Goal: Task Accomplishment & Management: Manage account settings

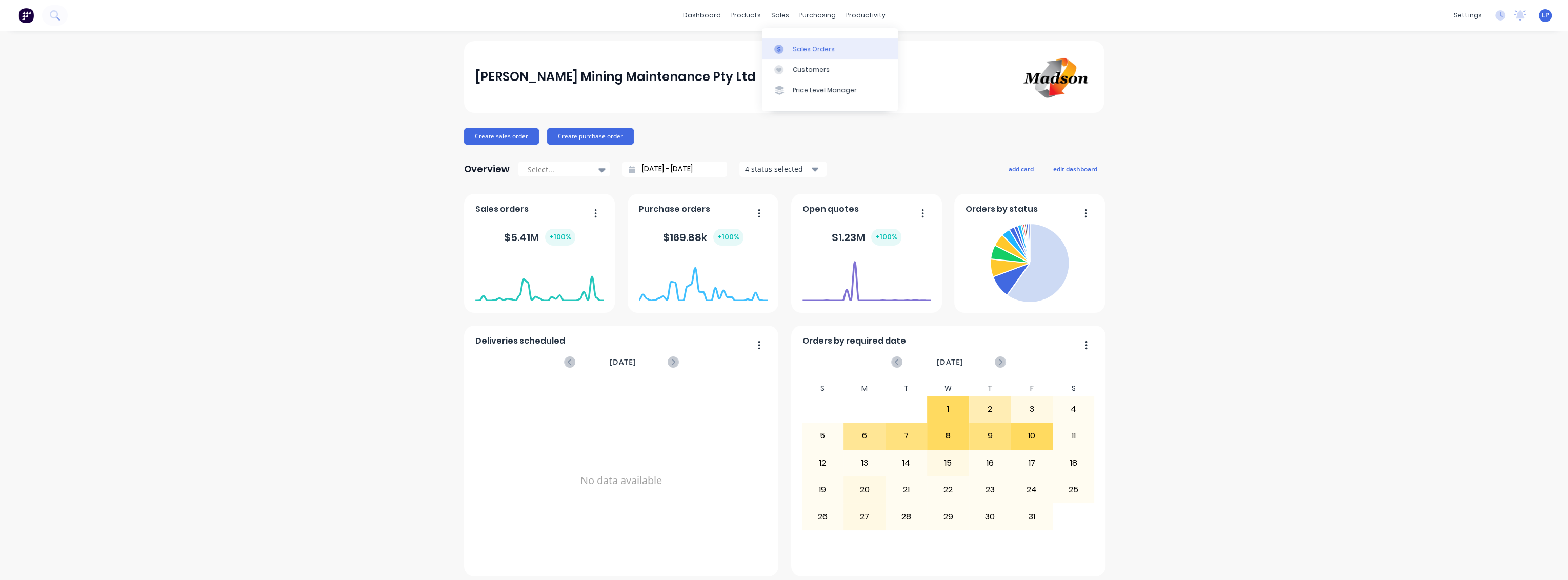
drag, startPoint x: 793, startPoint y: 47, endPoint x: 808, endPoint y: 47, distance: 15.0
click at [793, 47] on div "Sales Orders" at bounding box center [813, 49] width 42 height 9
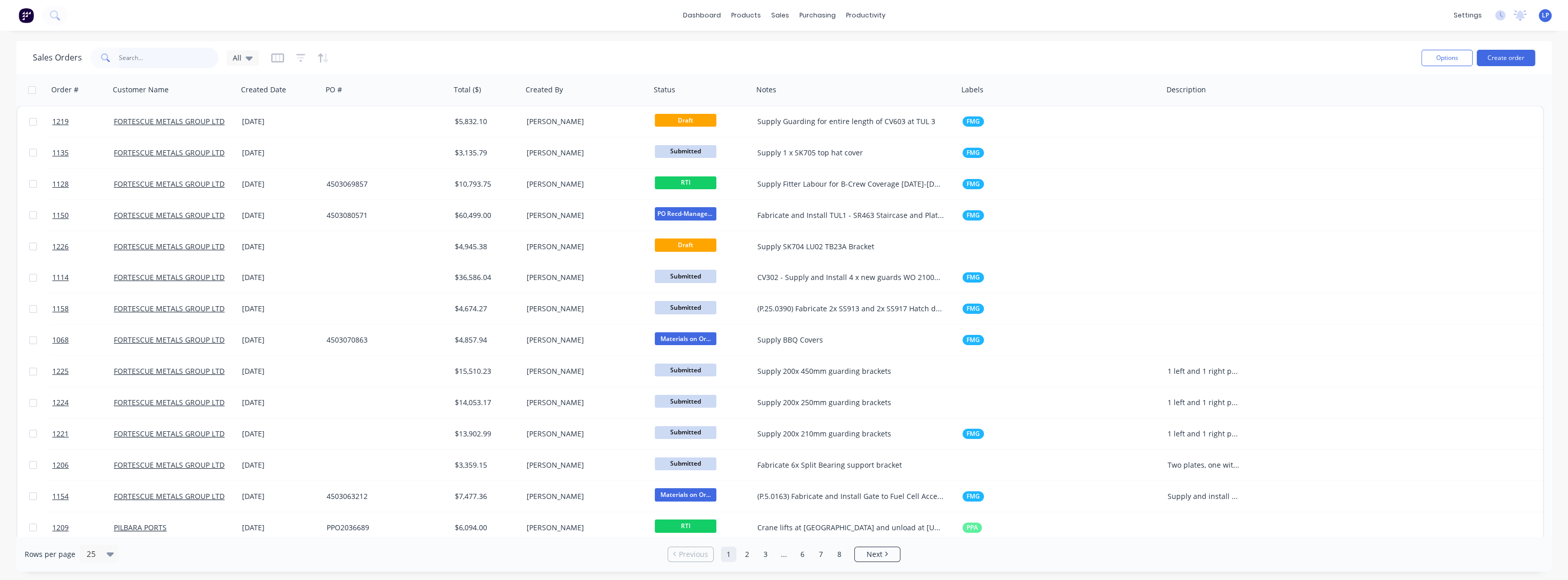
click at [171, 60] on input "text" at bounding box center [169, 58] width 100 height 21
paste input "527"
type input "527"
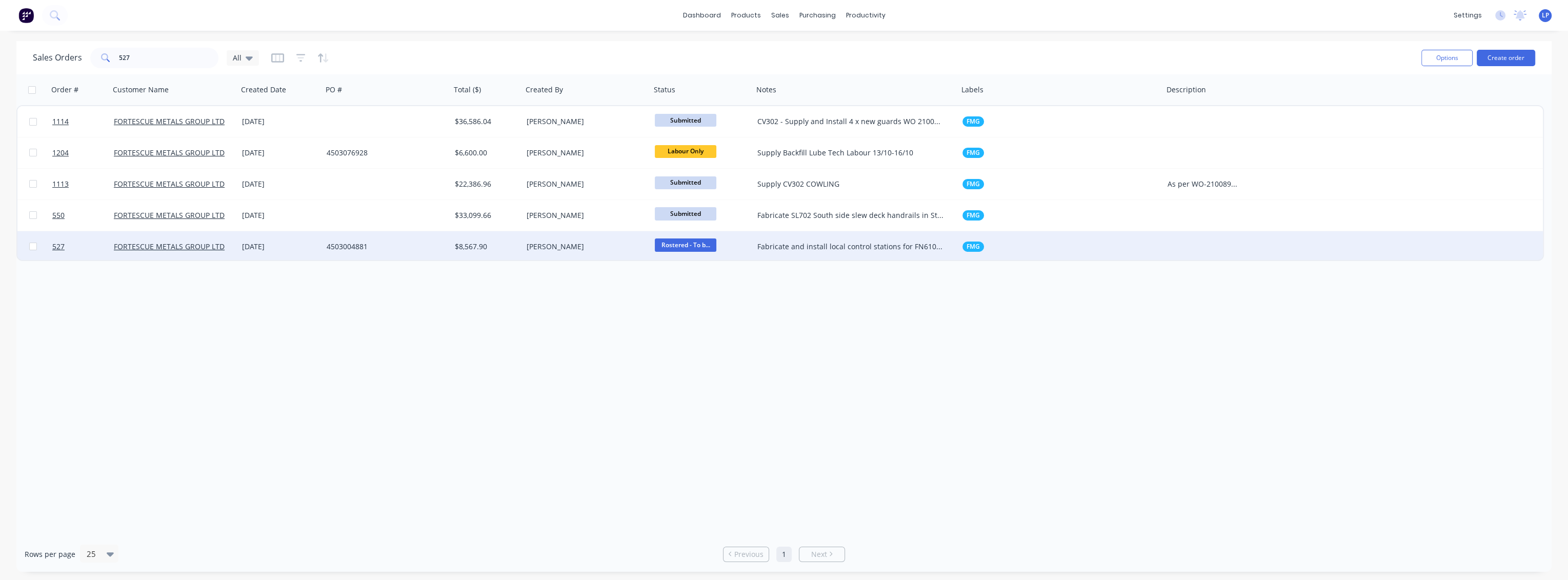
click at [408, 248] on div "4503004881" at bounding box center [383, 246] width 114 height 10
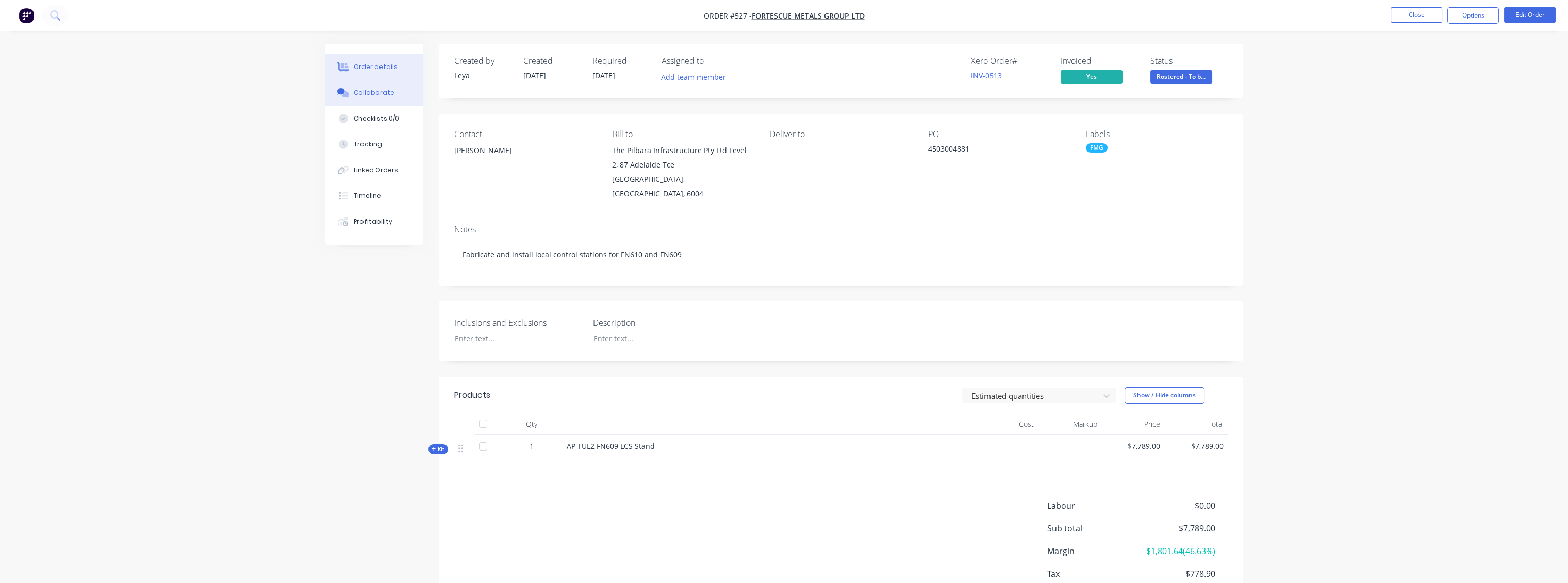
click at [373, 93] on div "Collaborate" at bounding box center [374, 92] width 41 height 9
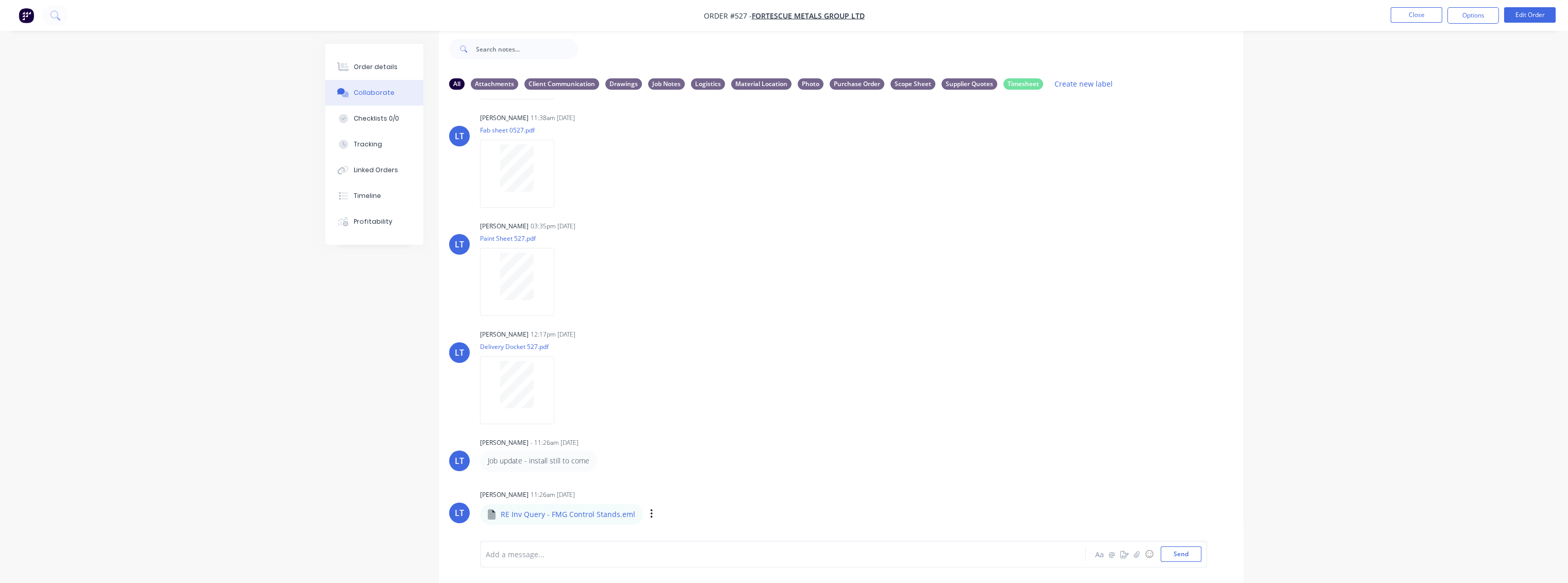
scroll to position [1302, 0]
click at [647, 514] on div "Labels Download Delete" at bounding box center [705, 514] width 116 height 15
click at [649, 515] on button "button" at bounding box center [651, 514] width 4 height 15
click at [686, 467] on button "Labels" at bounding box center [719, 464] width 116 height 23
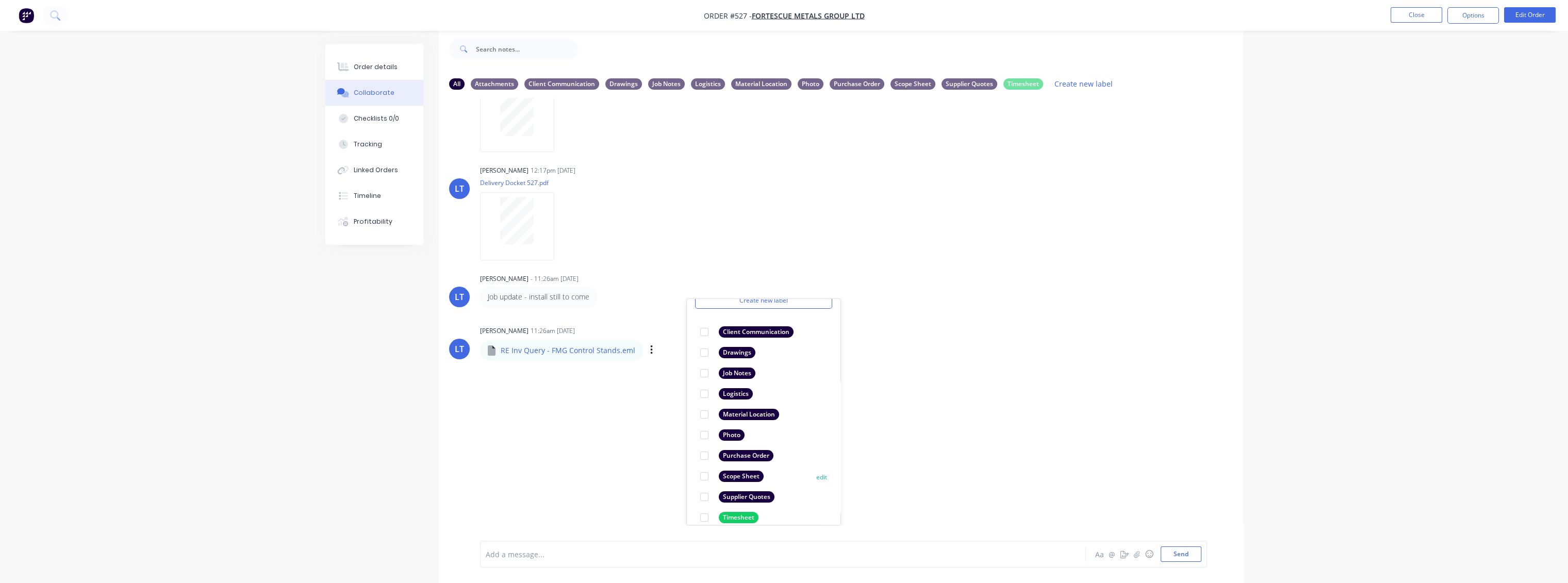
scroll to position [59, 0]
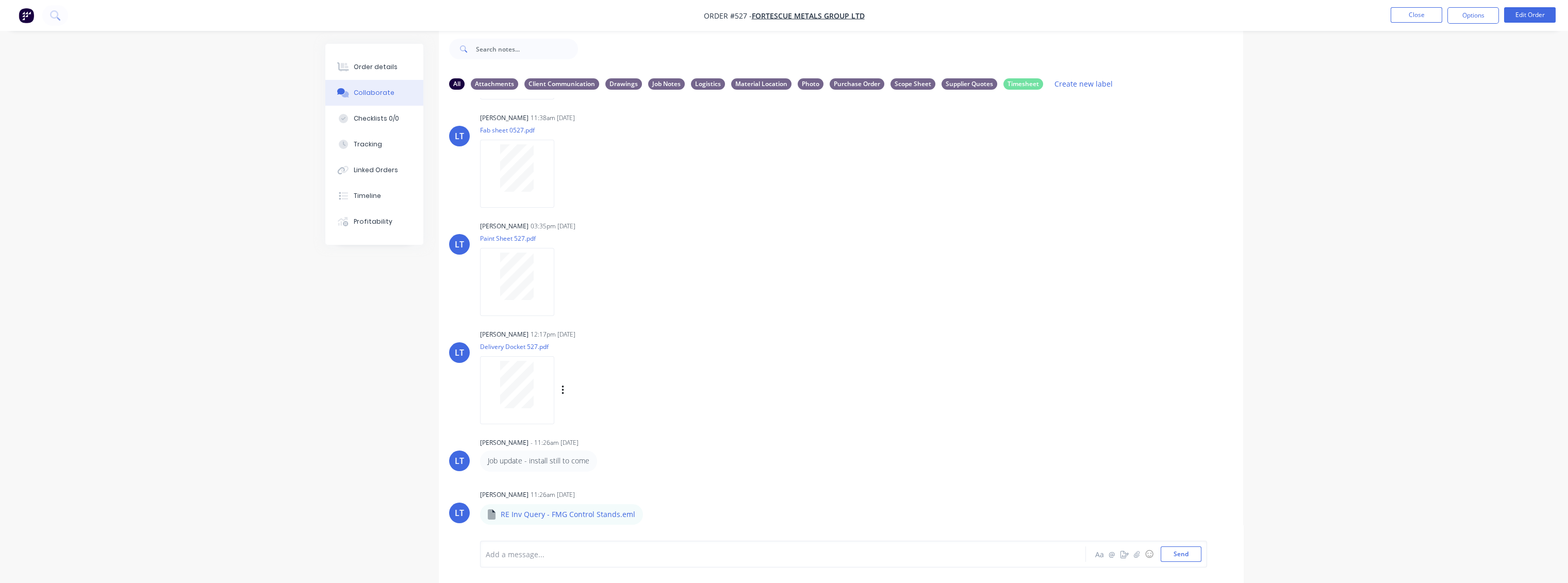
drag, startPoint x: 959, startPoint y: 357, endPoint x: 663, endPoint y: 358, distance: 296.0
click at [954, 357] on div "LT [PERSON_NAME] 02:56pm [DATE] IMG_0022.jpeg Labels Download Delete LT [PERSON…" at bounding box center [841, 311] width 804 height 427
click at [0, 0] on icon "button" at bounding box center [0, 0] width 0 height 0
click at [0, 0] on button "Download" at bounding box center [0, 0] width 0 height 0
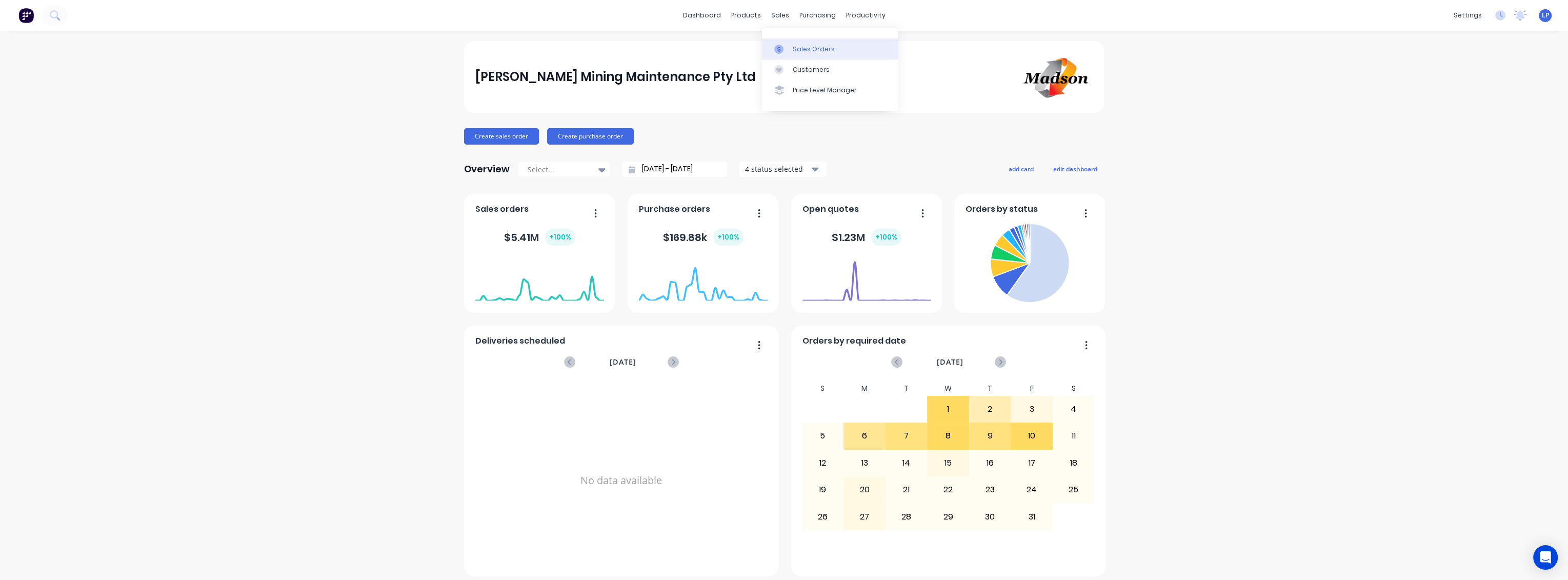
click at [796, 53] on div "Sales Orders" at bounding box center [813, 49] width 42 height 9
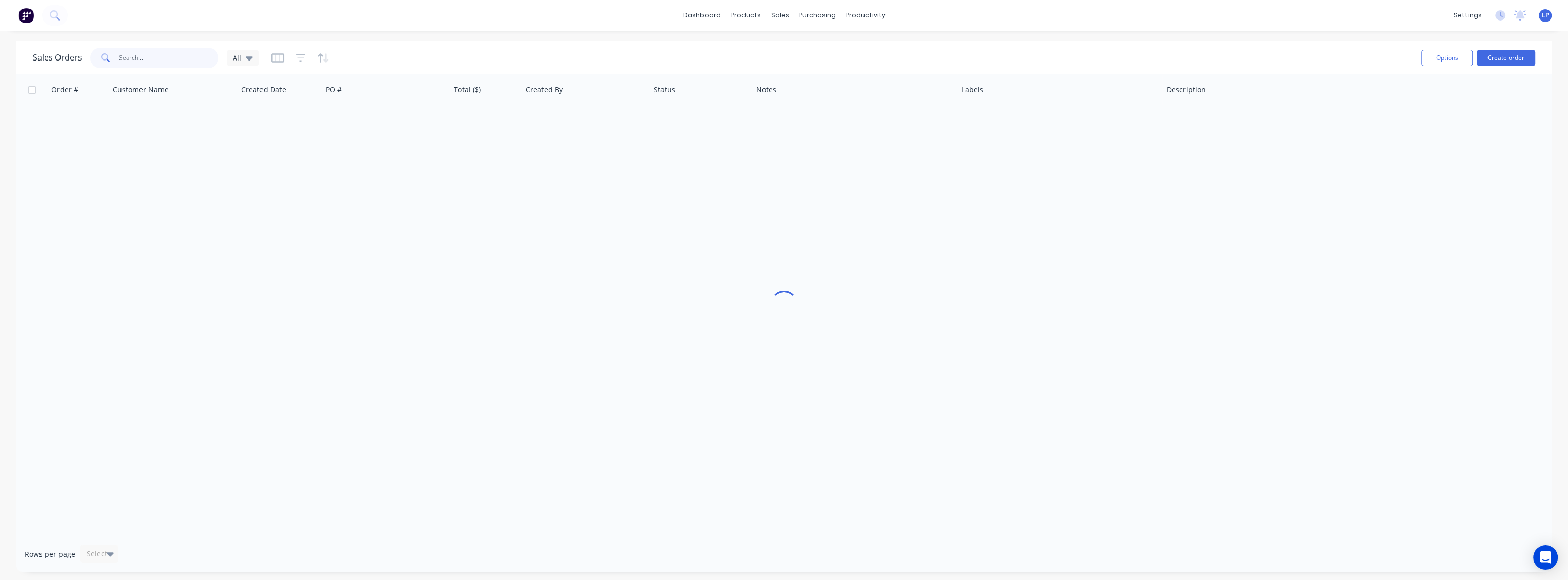
click at [164, 51] on input "text" at bounding box center [169, 58] width 100 height 21
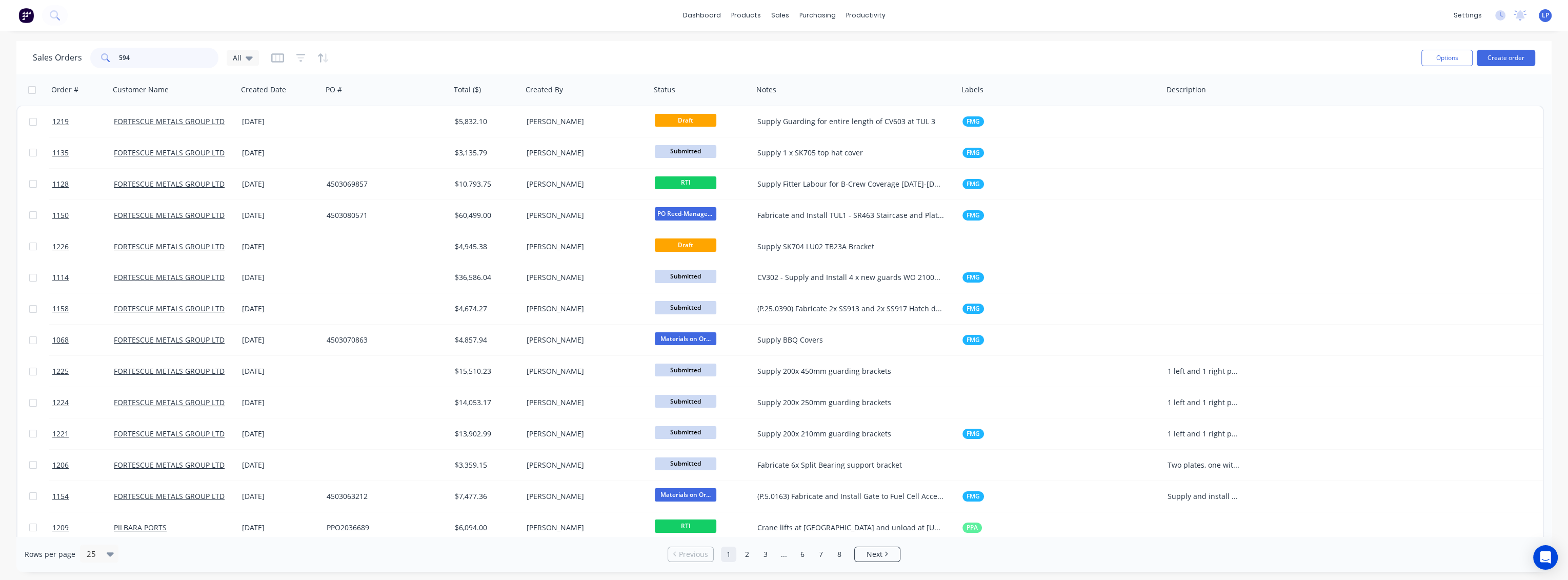
type input "594"
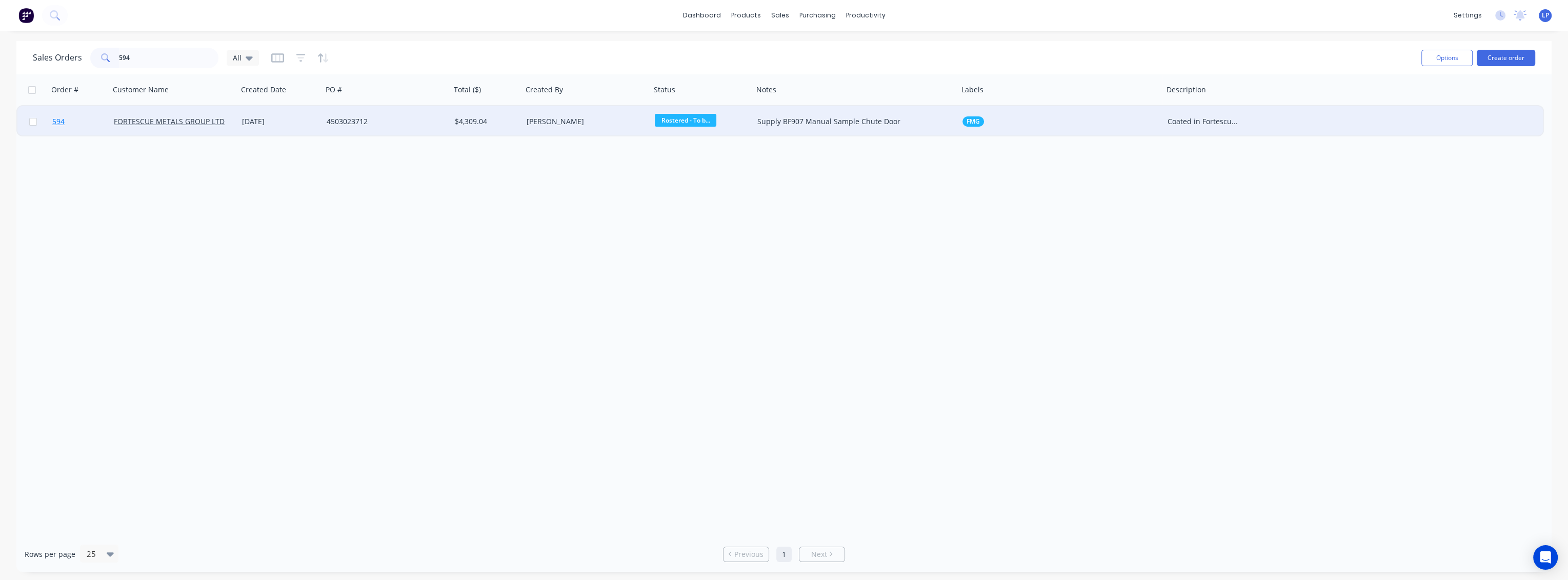
click at [94, 127] on link "594" at bounding box center [83, 121] width 61 height 31
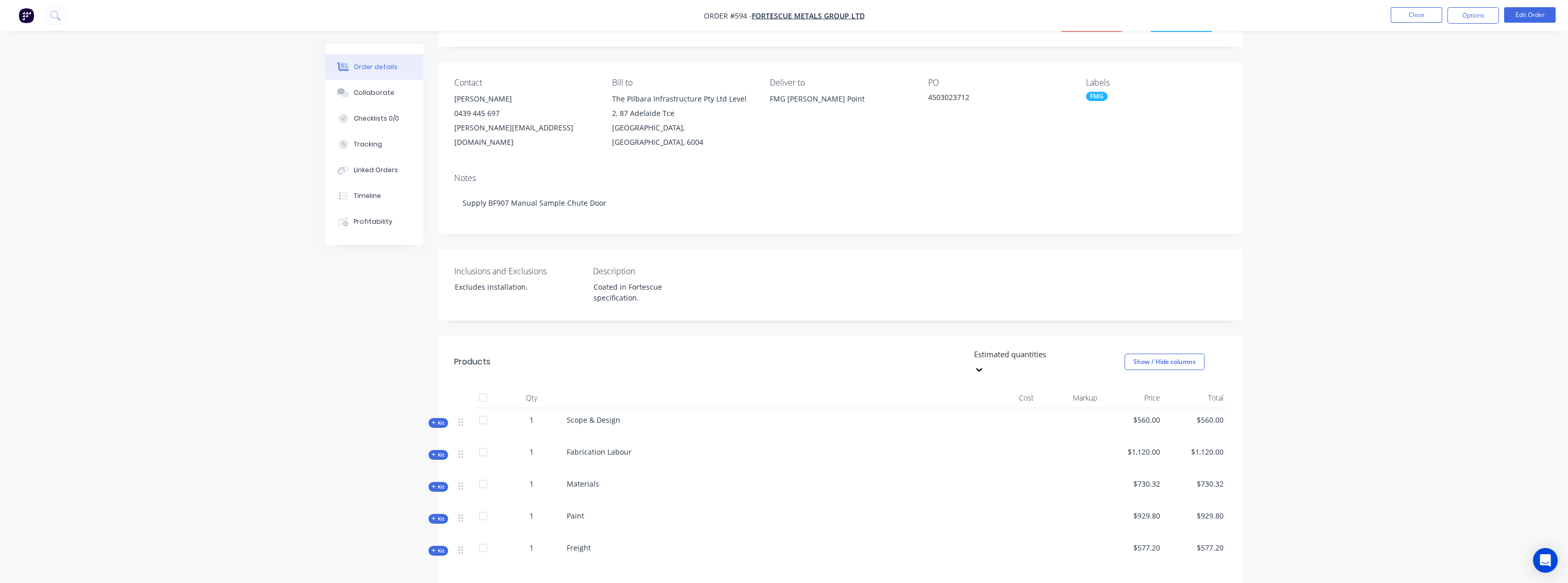
scroll to position [172, 0]
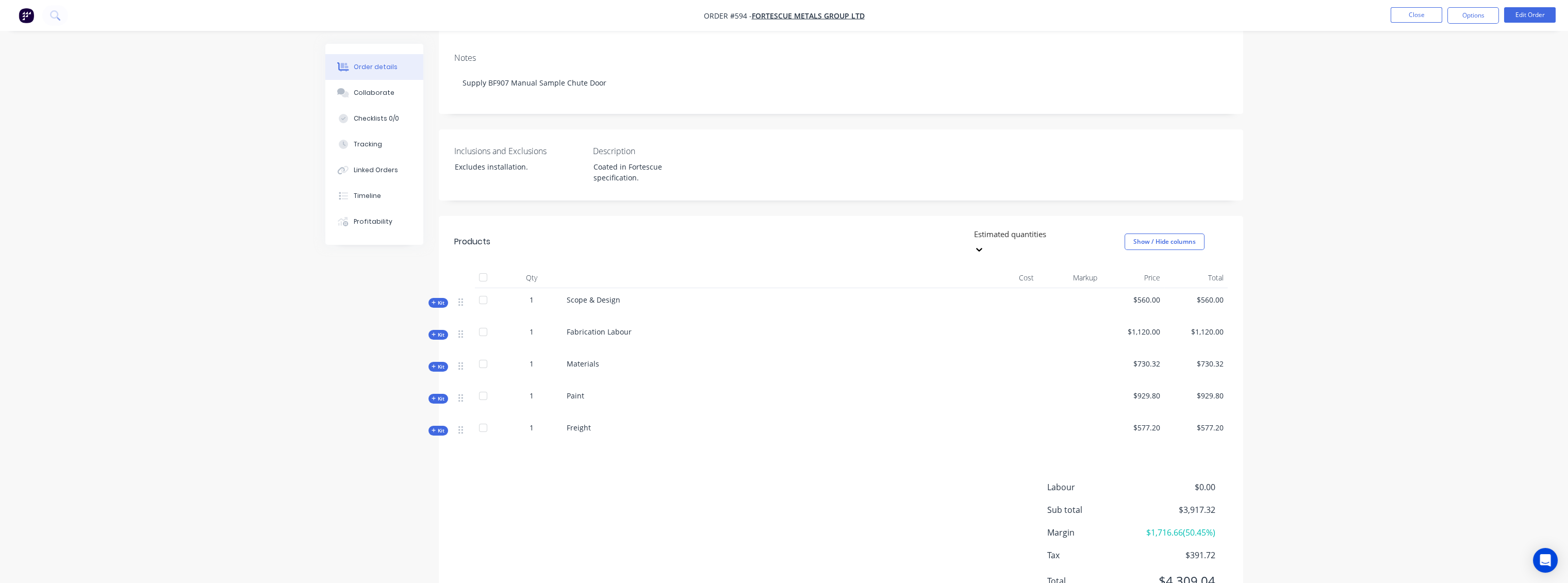
click at [440, 363] on span "Kit" at bounding box center [438, 366] width 13 height 8
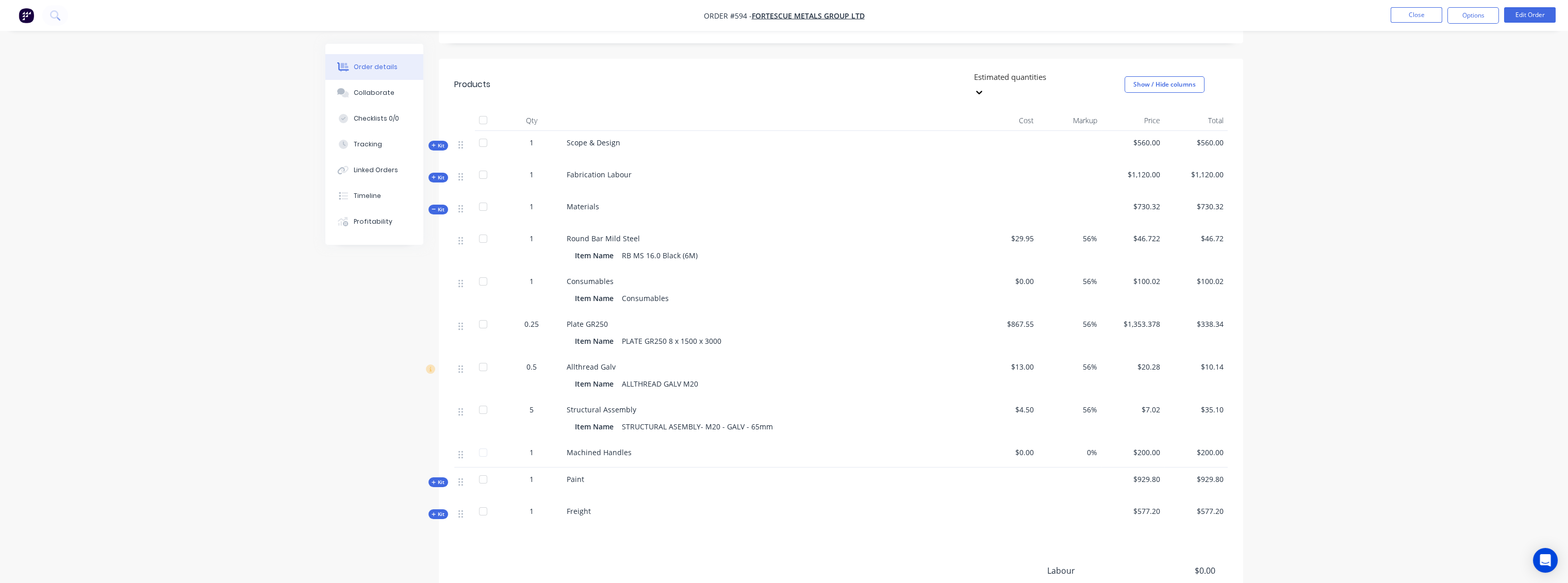
scroll to position [343, 0]
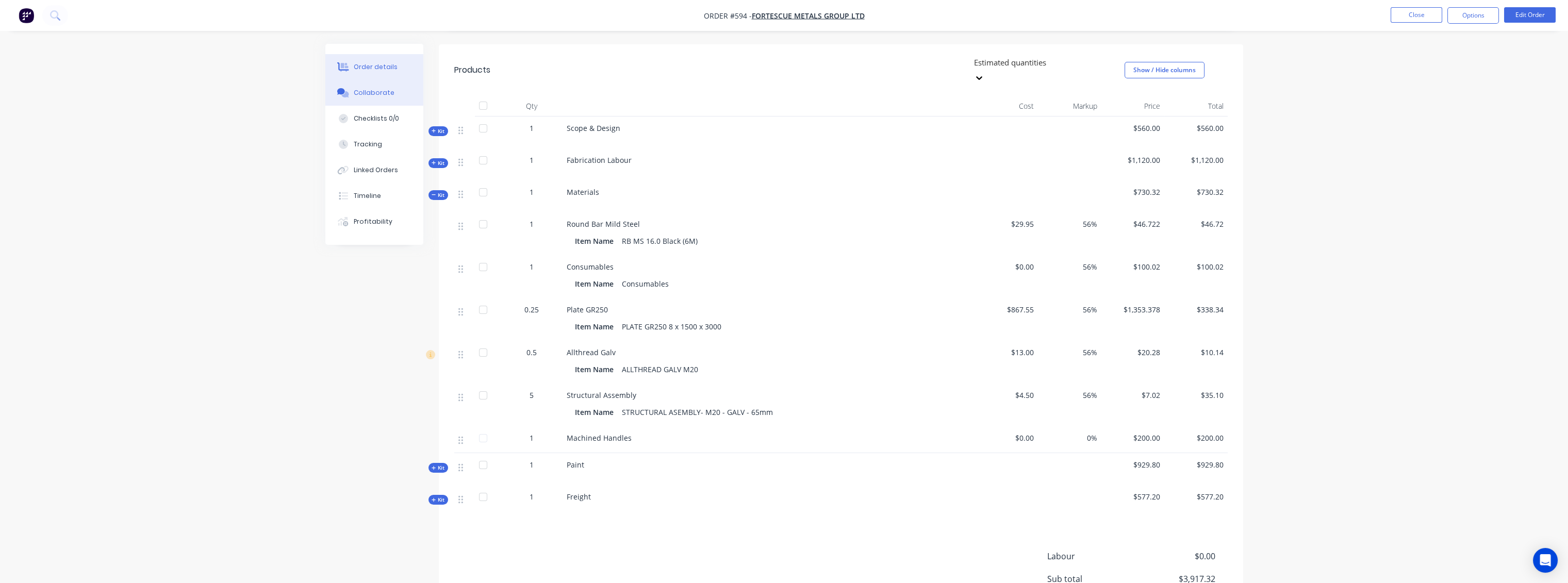
click at [371, 93] on div "Collaborate" at bounding box center [374, 92] width 41 height 9
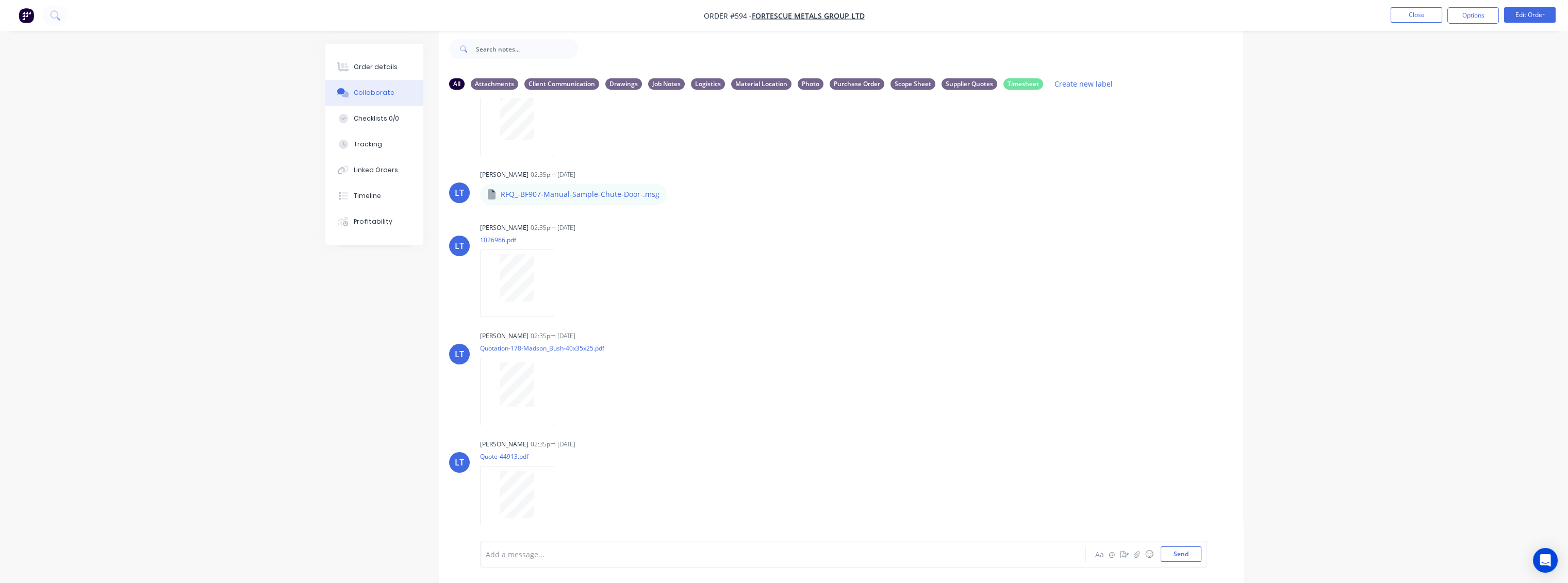
scroll to position [50, 0]
click at [1403, 17] on button "Close" at bounding box center [1416, 15] width 51 height 15
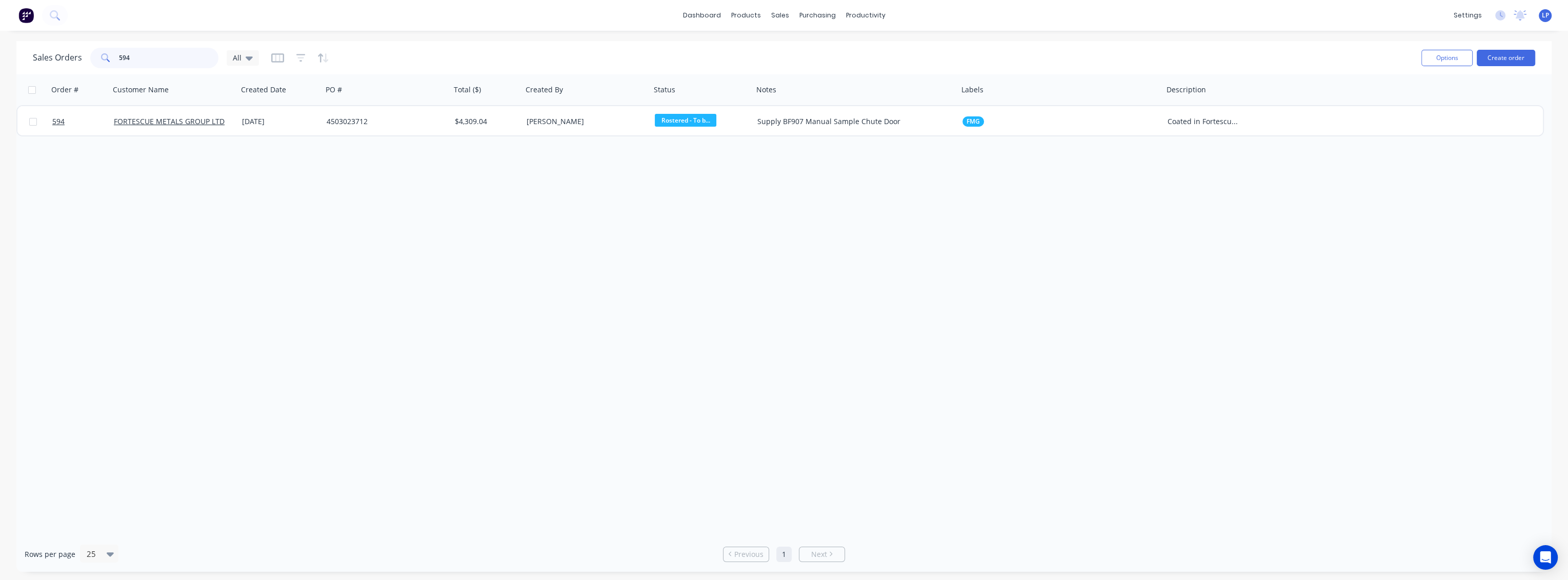
drag, startPoint x: 144, startPoint y: 60, endPoint x: 96, endPoint y: 56, distance: 48.2
click at [96, 56] on div "594" at bounding box center [154, 58] width 128 height 21
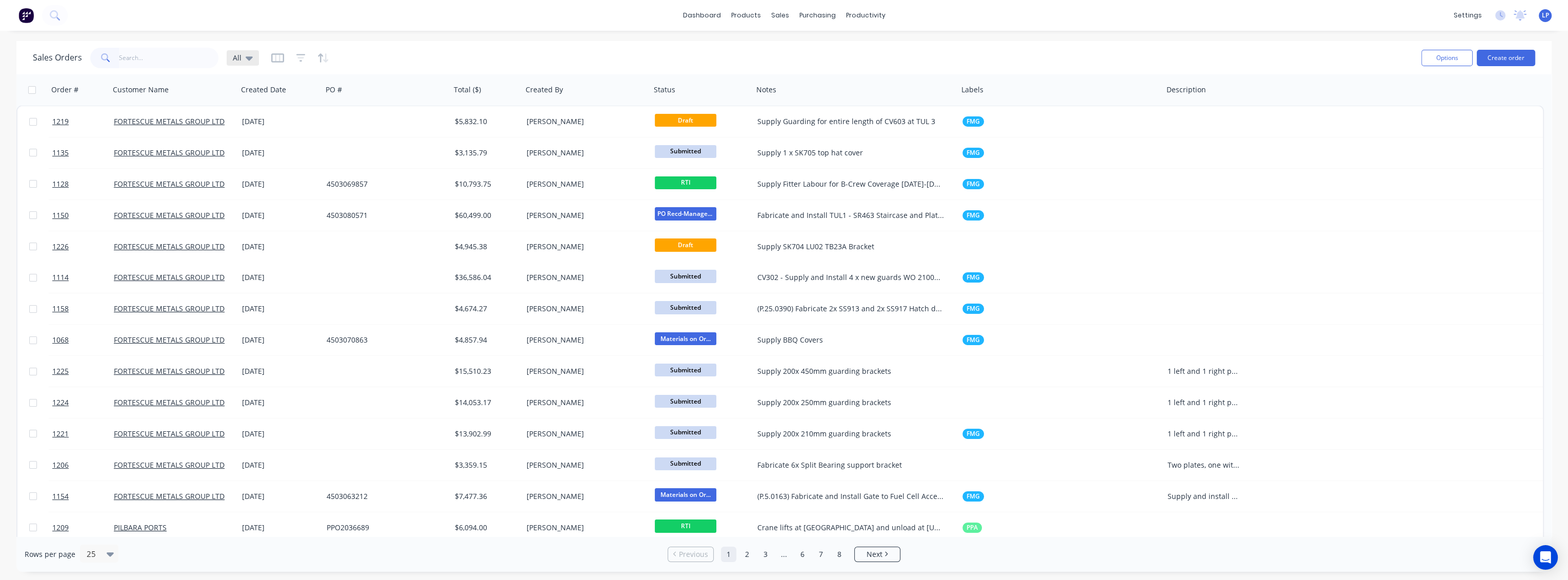
click at [248, 58] on icon at bounding box center [250, 58] width 7 height 4
click at [246, 206] on button "QUOTES" at bounding box center [288, 206] width 117 height 12
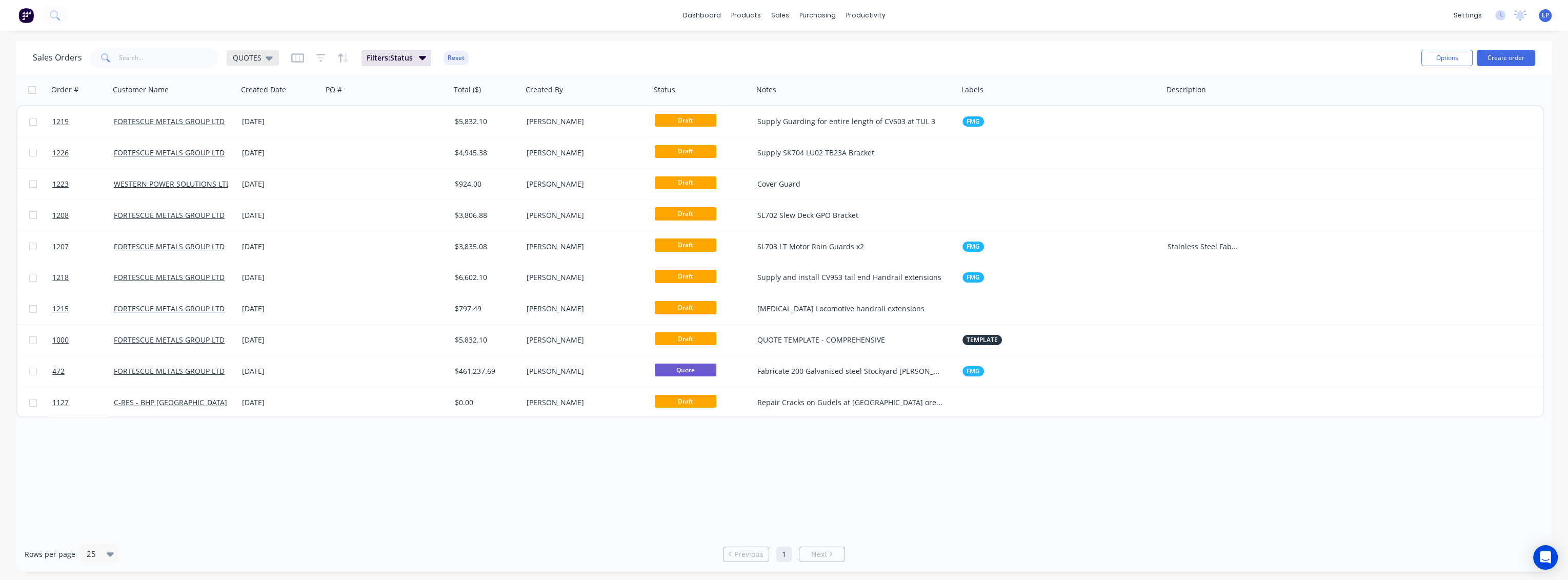
click at [266, 54] on icon at bounding box center [269, 58] width 7 height 12
click at [265, 226] on button "SUBMITTED" at bounding box center [288, 226] width 117 height 12
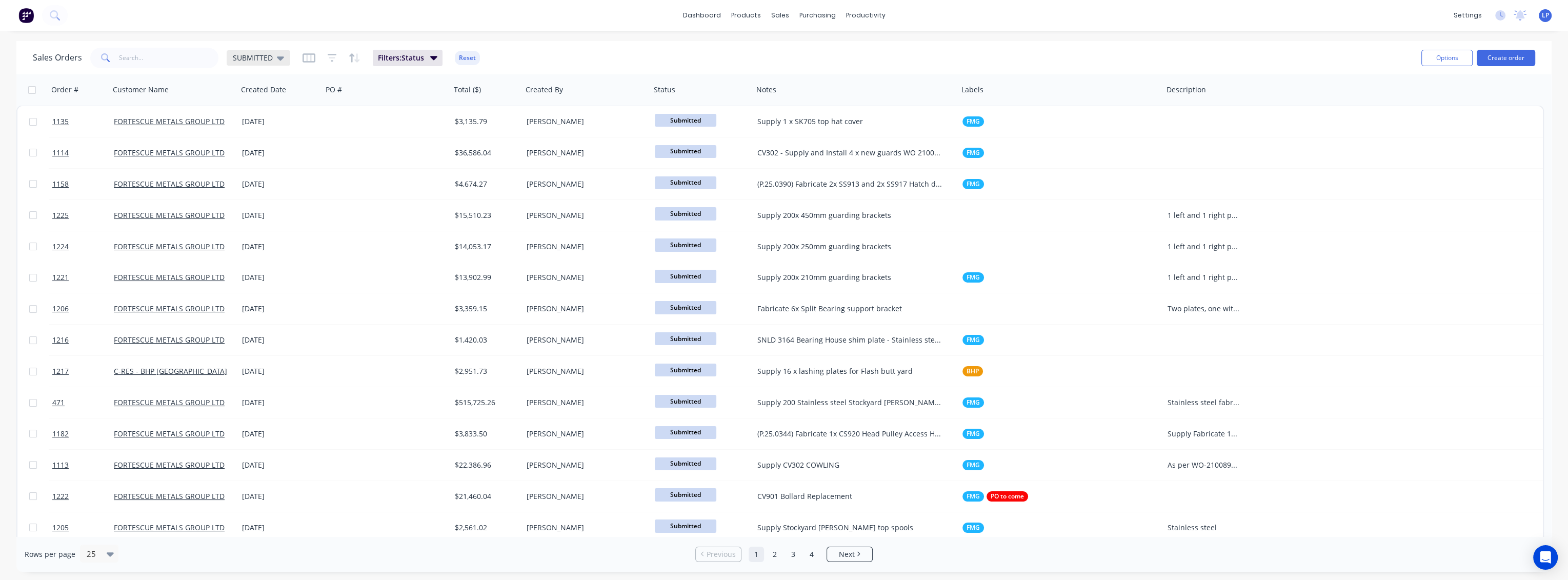
click at [278, 60] on icon at bounding box center [281, 58] width 7 height 12
click at [282, 122] on button "Save new view" at bounding box center [298, 123] width 138 height 15
click at [499, 142] on button "Cancel" at bounding box center [502, 142] width 63 height 16
click at [568, 64] on div "Sales Orders SUBMITTED Filters: Status Reset" at bounding box center [723, 57] width 1381 height 25
click at [464, 59] on button "Reset" at bounding box center [467, 58] width 25 height 15
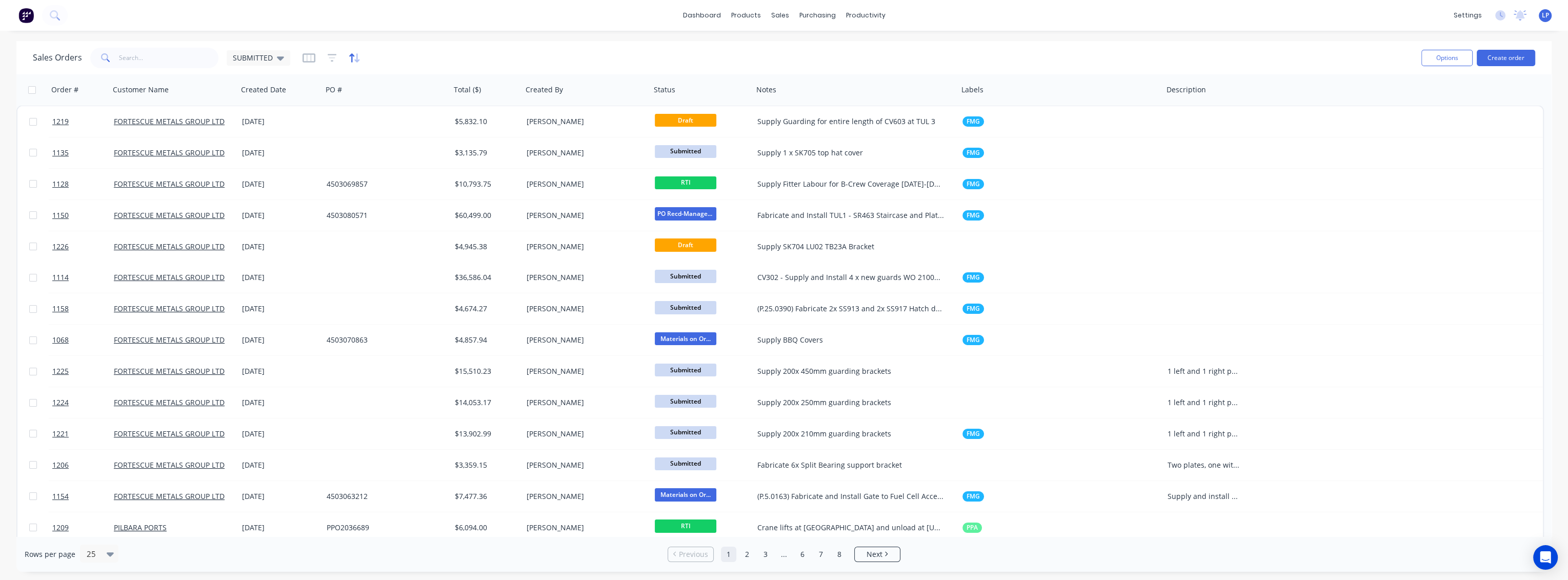
click at [352, 59] on icon "button" at bounding box center [354, 58] width 12 height 10
drag, startPoint x: 421, startPoint y: 54, endPoint x: 335, endPoint y: 54, distance: 86.0
click at [410, 57] on div "Sales Orders SUBMITTED" at bounding box center [723, 57] width 1381 height 25
click at [331, 54] on icon "button" at bounding box center [332, 57] width 9 height 8
click at [337, 106] on icon "button" at bounding box center [339, 106] width 5 height 5
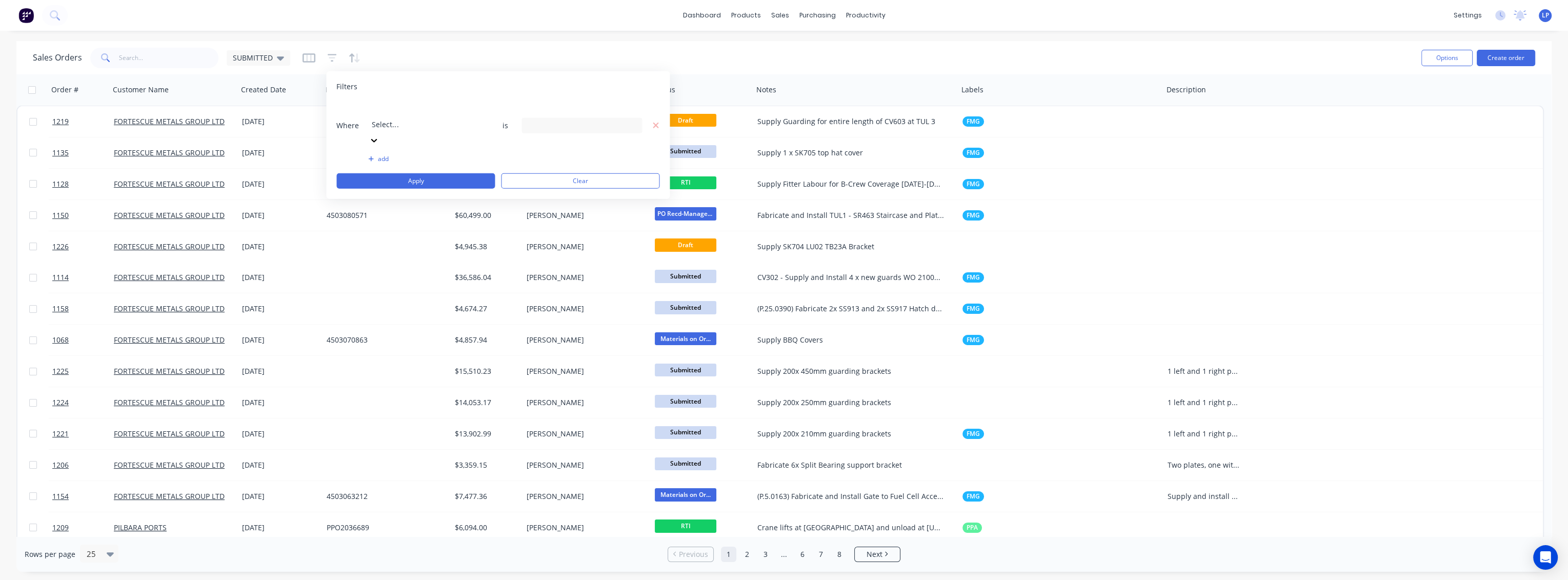
click at [438, 109] on div at bounding box center [446, 110] width 148 height 13
click at [583, 120] on div "20 Status selected" at bounding box center [573, 125] width 93 height 11
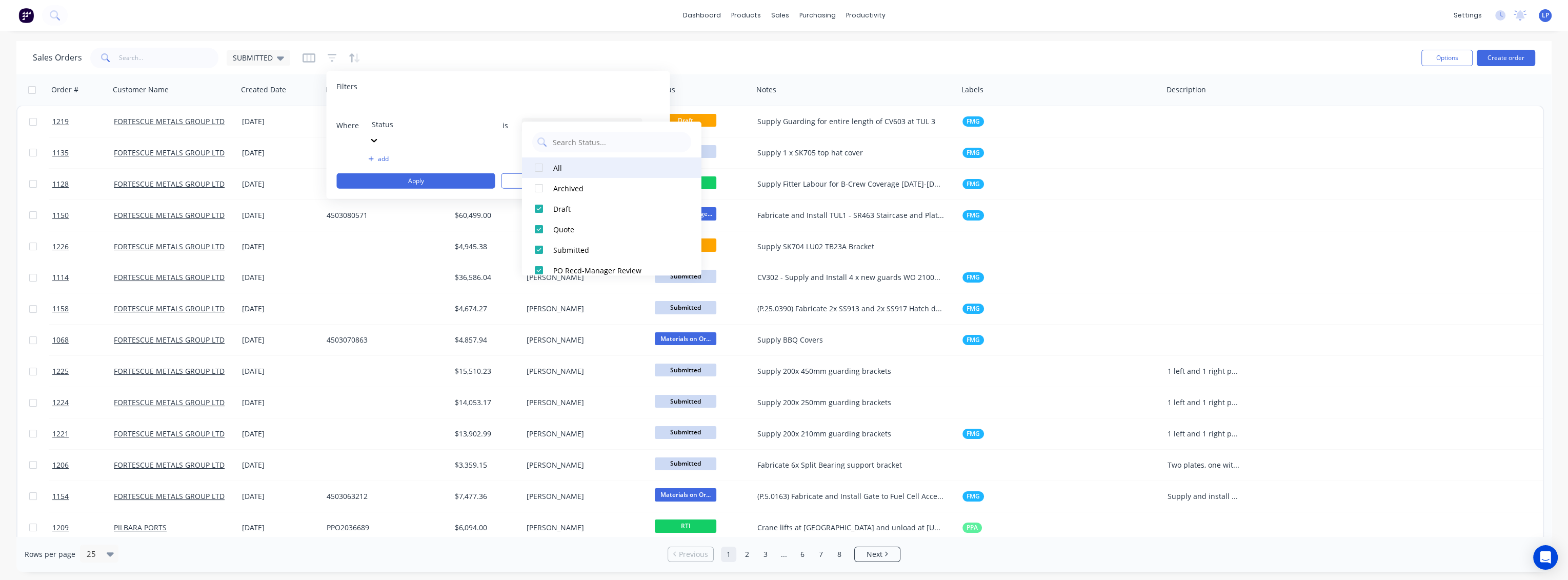
click at [537, 168] on div at bounding box center [539, 168] width 21 height 21
click at [538, 169] on div at bounding box center [539, 168] width 21 height 21
click at [539, 268] on div at bounding box center [539, 270] width 21 height 21
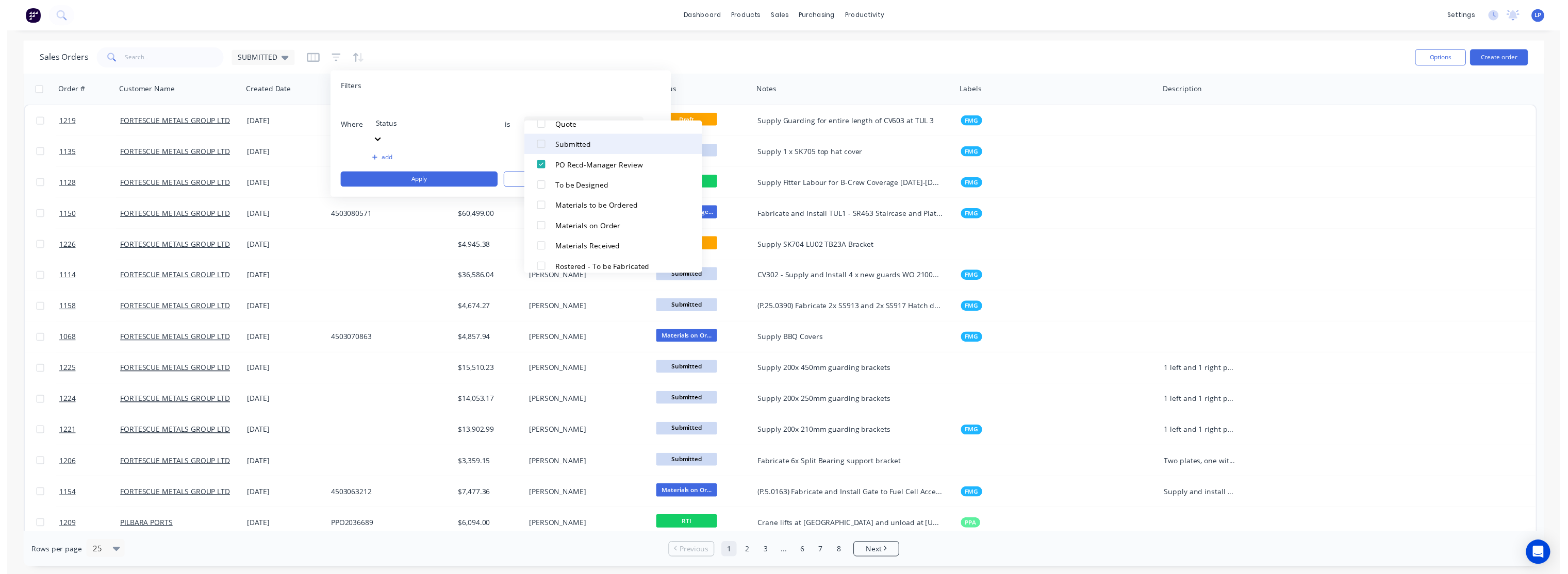
scroll to position [114, 0]
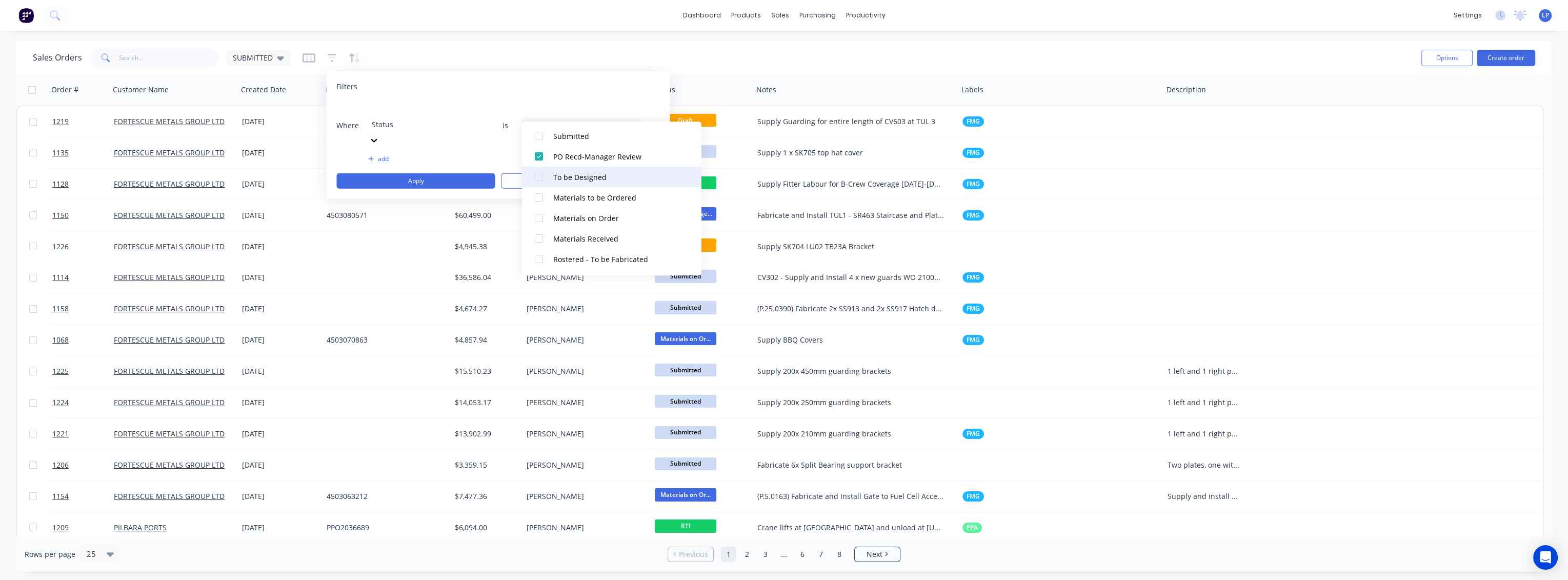
click at [537, 176] on div at bounding box center [539, 177] width 21 height 21
click at [600, 82] on div "Filters" at bounding box center [498, 86] width 323 height 10
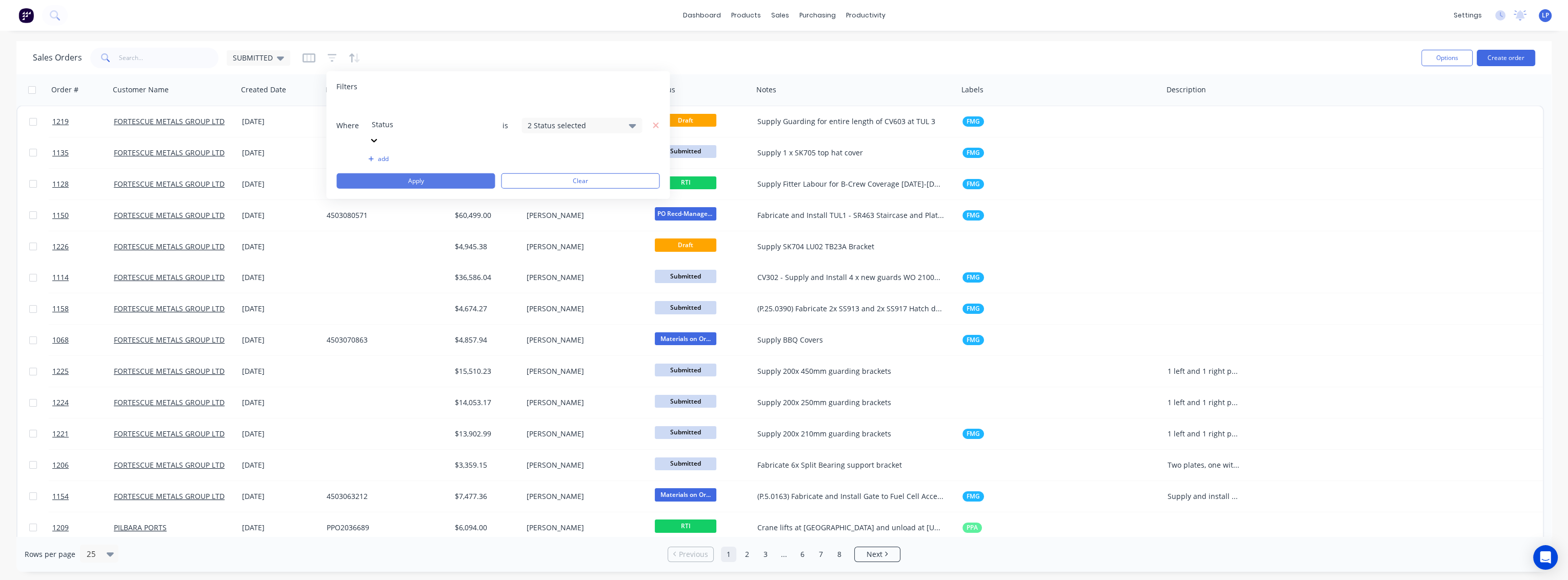
click at [431, 173] on button "Apply" at bounding box center [416, 181] width 158 height 15
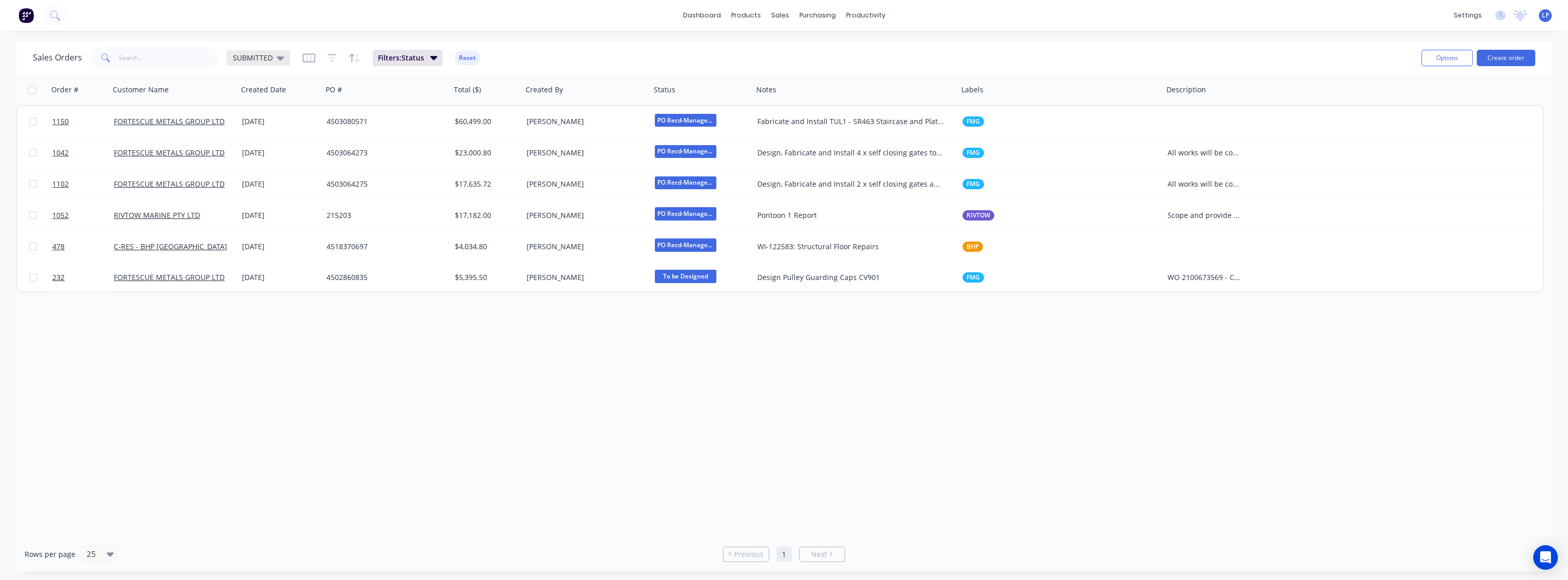
click at [280, 56] on icon at bounding box center [281, 58] width 7 height 12
click at [298, 122] on button "Save new view" at bounding box center [298, 123] width 138 height 15
drag, startPoint x: 425, startPoint y: 97, endPoint x: 582, endPoint y: 94, distance: 157.0
click at [426, 97] on input "text" at bounding box center [464, 99] width 126 height 19
drag, startPoint x: 457, startPoint y: 100, endPoint x: 416, endPoint y: 100, distance: 41.0
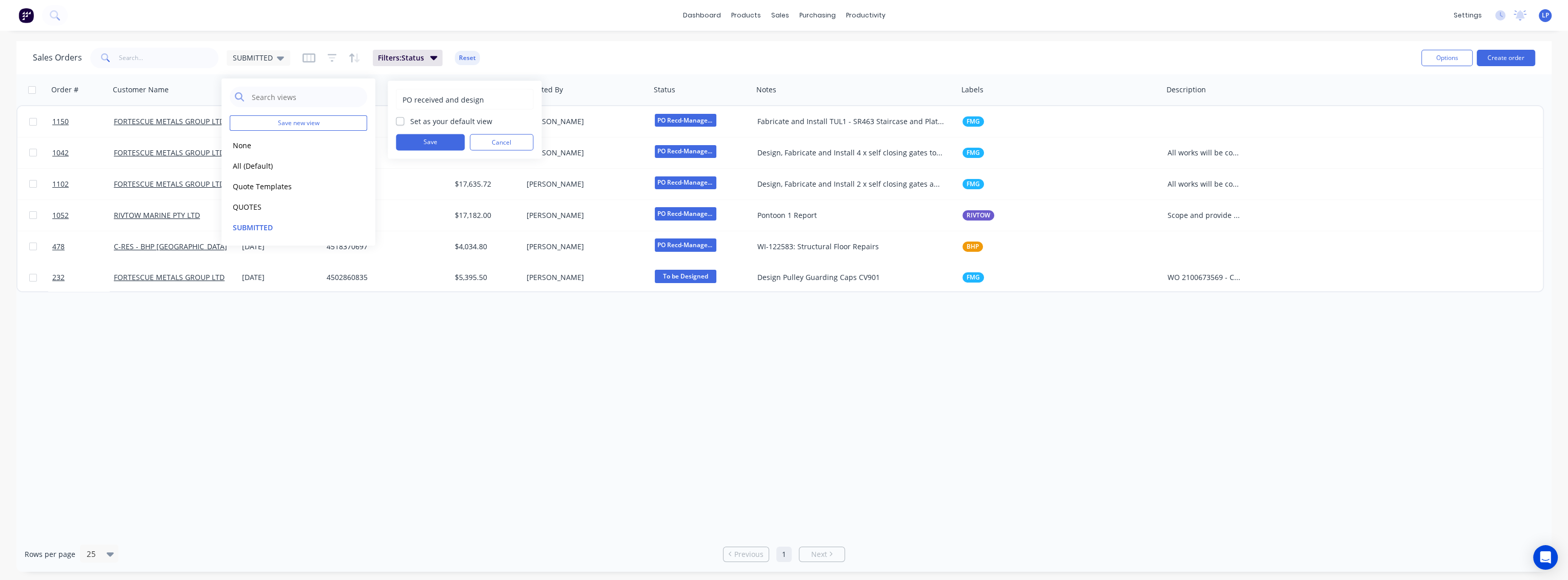
click at [416, 100] on input "PO received and design" at bounding box center [464, 99] width 126 height 19
drag, startPoint x: 478, startPoint y: 99, endPoint x: 443, endPoint y: 99, distance: 35.0
click at [443, 99] on input "PO RCVD & design" at bounding box center [464, 99] width 126 height 19
type input "PO RCVD & DESIGN"
click at [440, 124] on label "Set as your default view" at bounding box center [451, 121] width 82 height 11
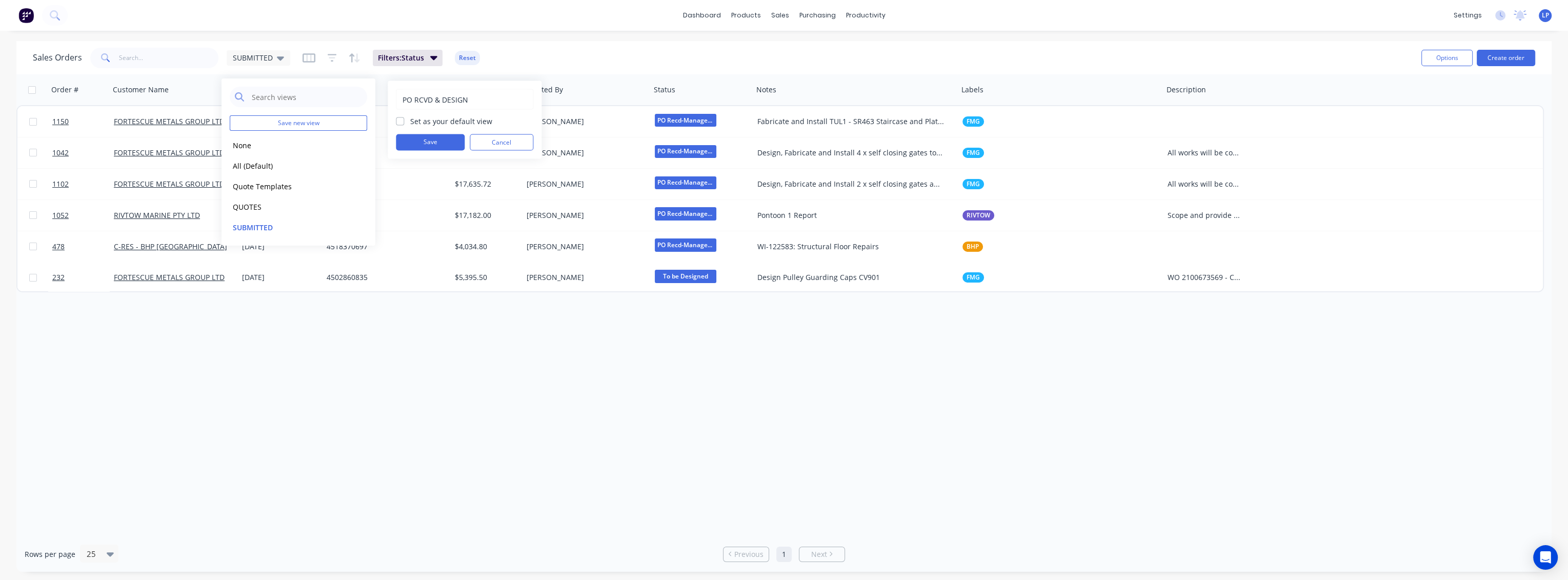
click at [404, 124] on input "Set as your default view" at bounding box center [399, 121] width 8 height 10
checkbox input "true"
click at [439, 138] on button "Save" at bounding box center [430, 142] width 69 height 16
click at [357, 165] on button "edit" at bounding box center [358, 166] width 13 height 11
click at [410, 121] on label "Set as your default view" at bounding box center [451, 121] width 82 height 11
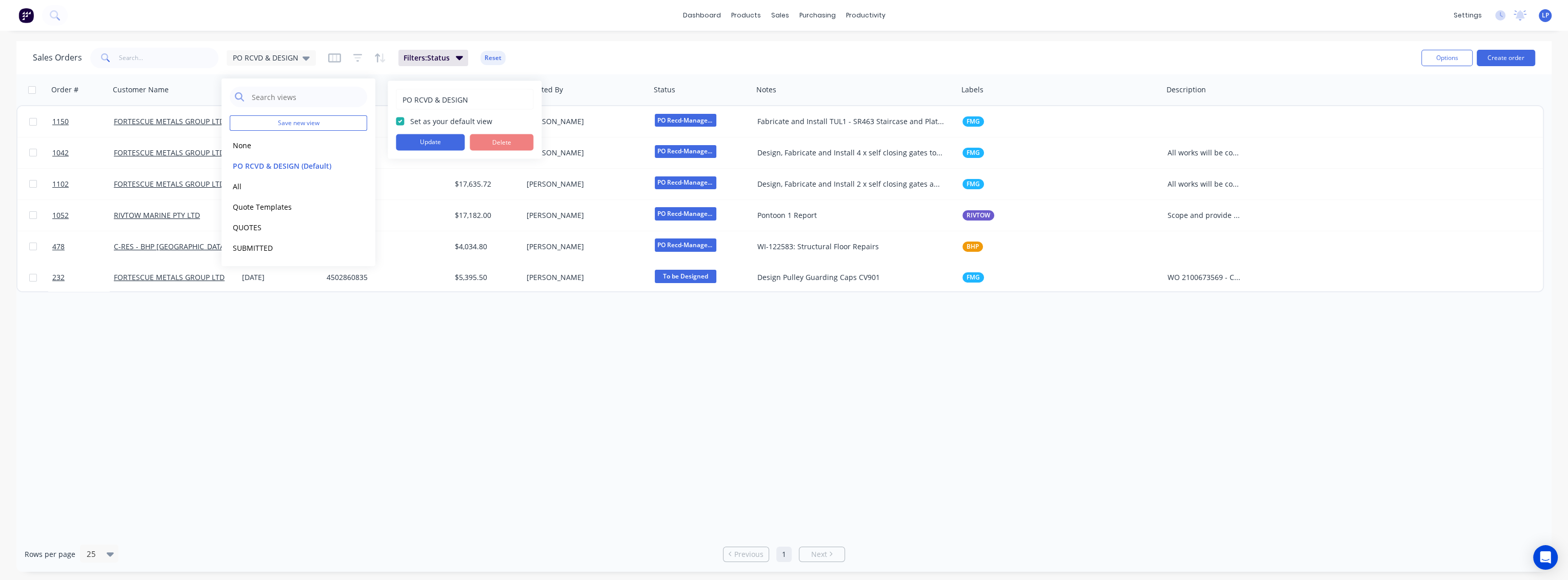
click at [401, 121] on input "Set as your default view" at bounding box center [399, 121] width 8 height 10
checkbox input "false"
click at [438, 144] on button "Update" at bounding box center [430, 142] width 69 height 16
click at [249, 227] on button "QUOTES" at bounding box center [288, 226] width 117 height 12
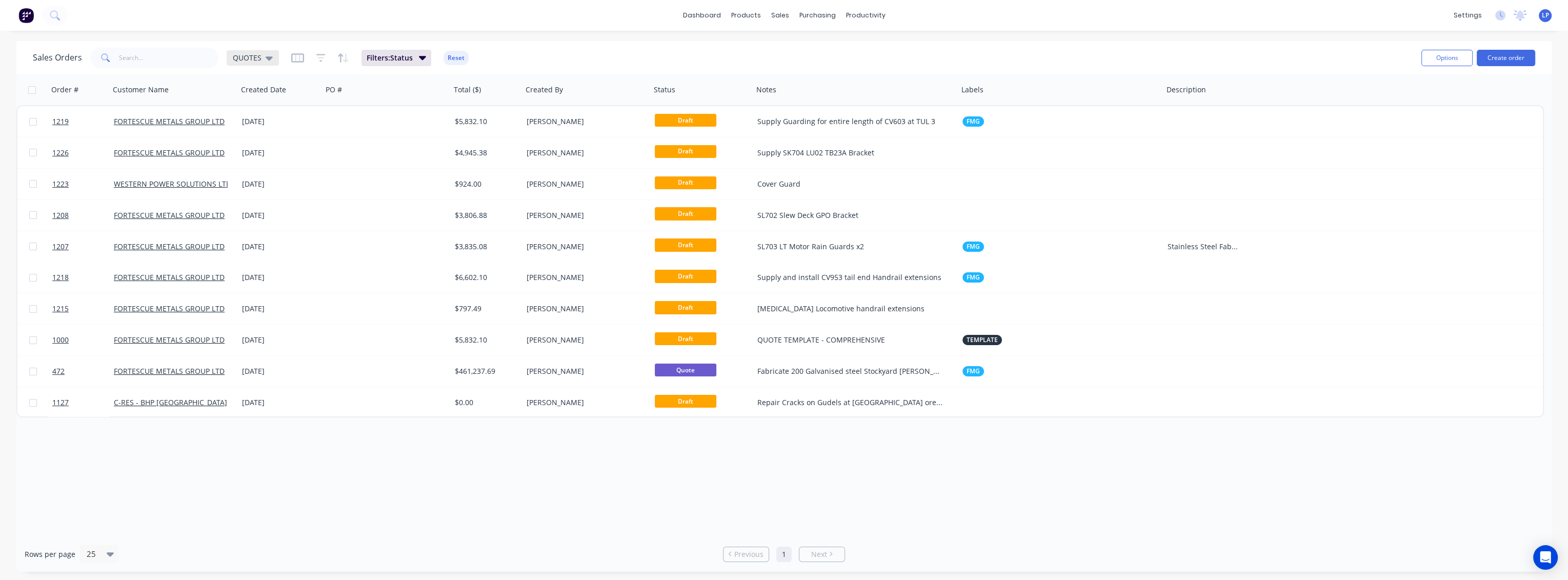
click at [271, 57] on icon at bounding box center [269, 58] width 7 height 4
click at [353, 228] on button "edit" at bounding box center [358, 227] width 13 height 11
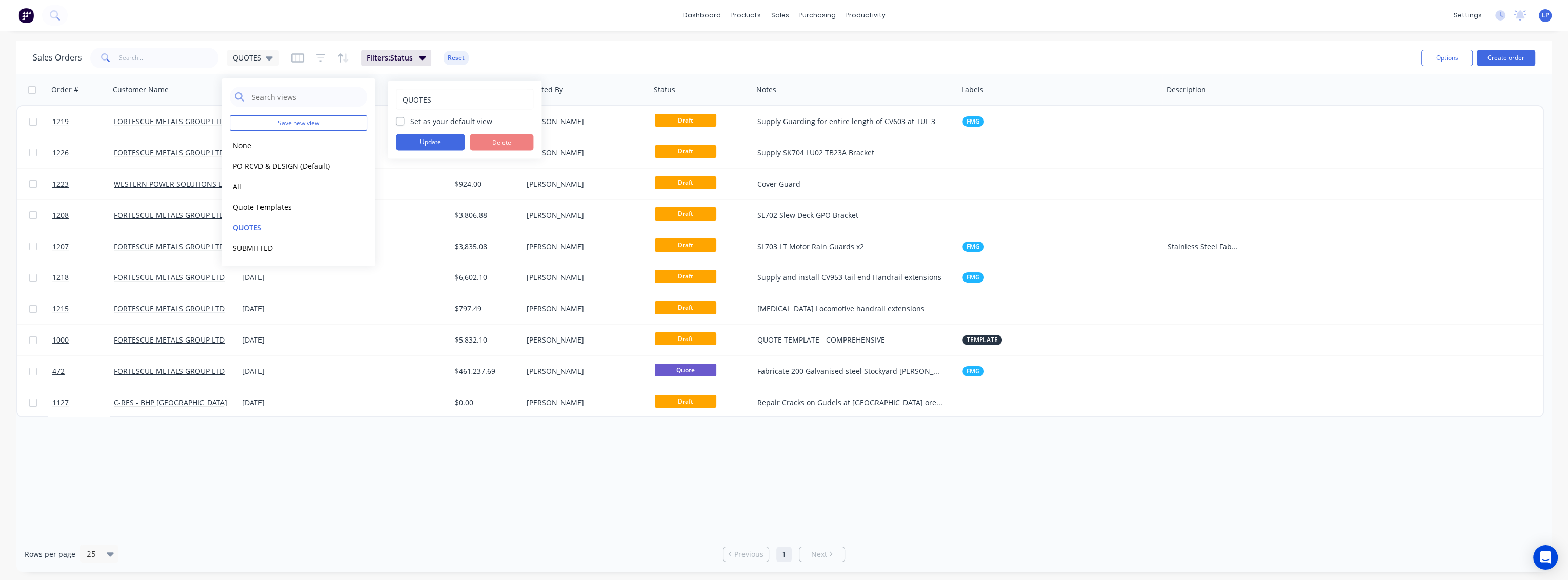
click at [410, 122] on label "Set as your default view" at bounding box center [451, 121] width 82 height 11
click at [398, 122] on input "Set as your default view" at bounding box center [399, 121] width 8 height 10
checkbox input "true"
click at [415, 141] on button "Update" at bounding box center [430, 142] width 69 height 16
click at [586, 52] on div "Sales Orders QUOTES Filters: Status Reset" at bounding box center [723, 57] width 1381 height 25
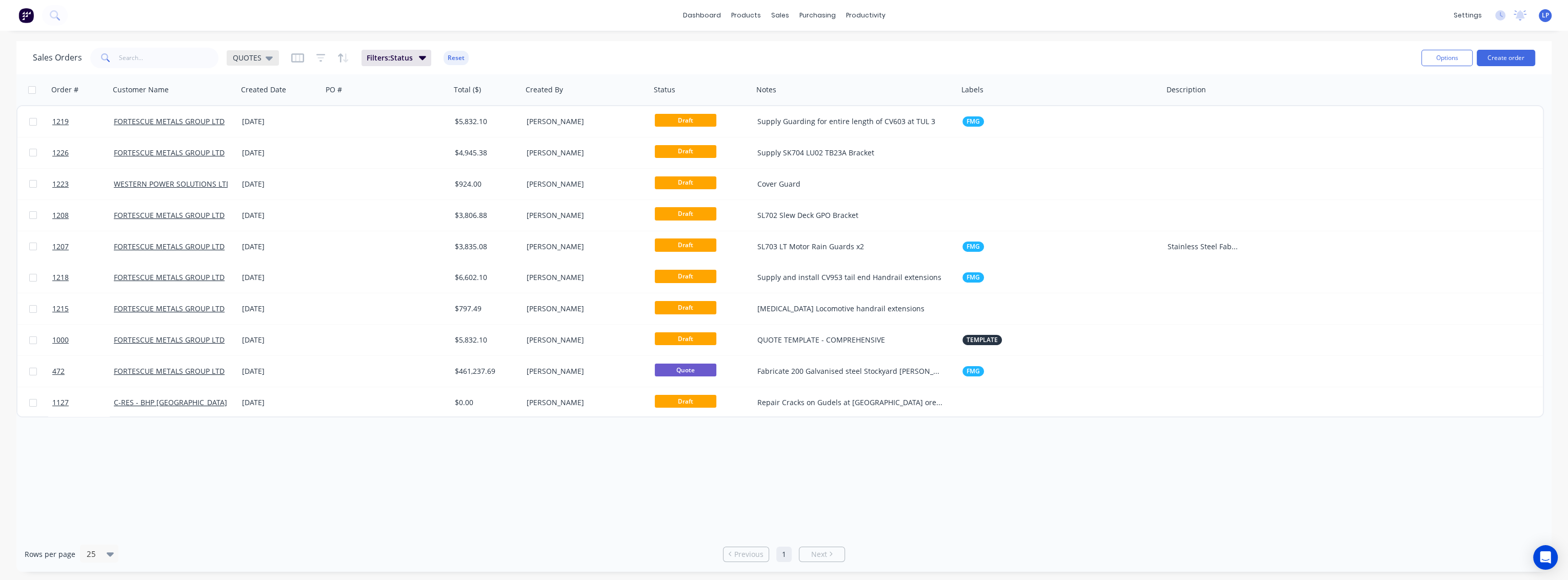
drag, startPoint x: 262, startPoint y: 55, endPoint x: 265, endPoint y: 71, distance: 16.3
click at [263, 57] on div "QUOTES" at bounding box center [253, 58] width 40 height 9
click at [265, 243] on button "PO RCVD & DESIGN" at bounding box center [288, 247] width 117 height 12
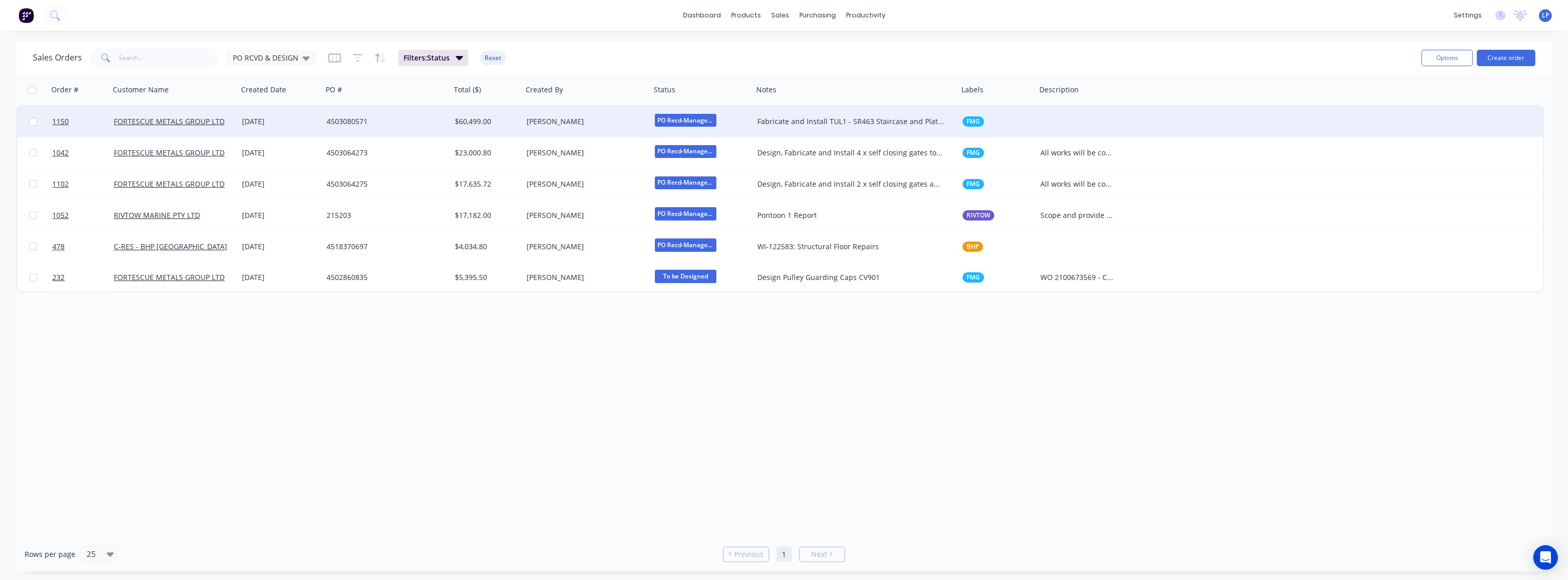
drag, startPoint x: 1161, startPoint y: 89, endPoint x: 1032, endPoint y: 107, distance: 130.2
click at [1030, 107] on div "Order # Customer Name Created Date PO # Total ($) Created By Status Notes Label…" at bounding box center [780, 183] width 1527 height 218
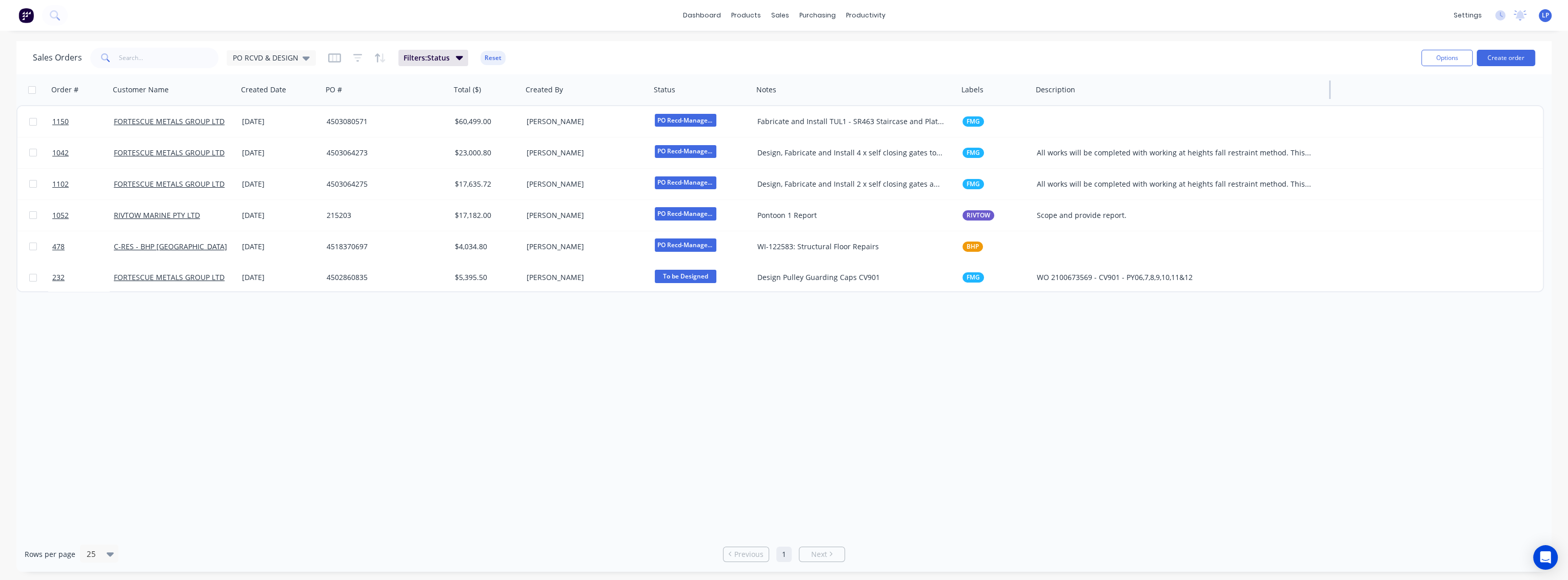
drag, startPoint x: 1115, startPoint y: 89, endPoint x: 1327, endPoint y: 87, distance: 212.0
click at [1331, 86] on div at bounding box center [1329, 89] width 2 height 18
click at [736, 504] on div "Order # Customer Name Created Date PO # Total ($) Created By Status Notes Label…" at bounding box center [784, 305] width 1535 height 462
click at [878, 49] on div "Workflow" at bounding box center [883, 49] width 31 height 9
